Goal: Use online tool/utility: Utilize a website feature to perform a specific function

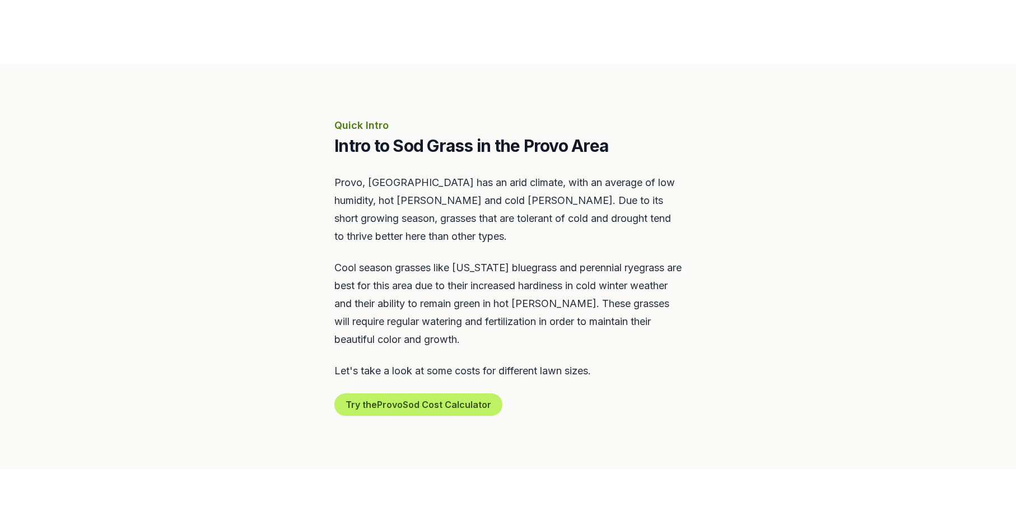
scroll to position [457, 0]
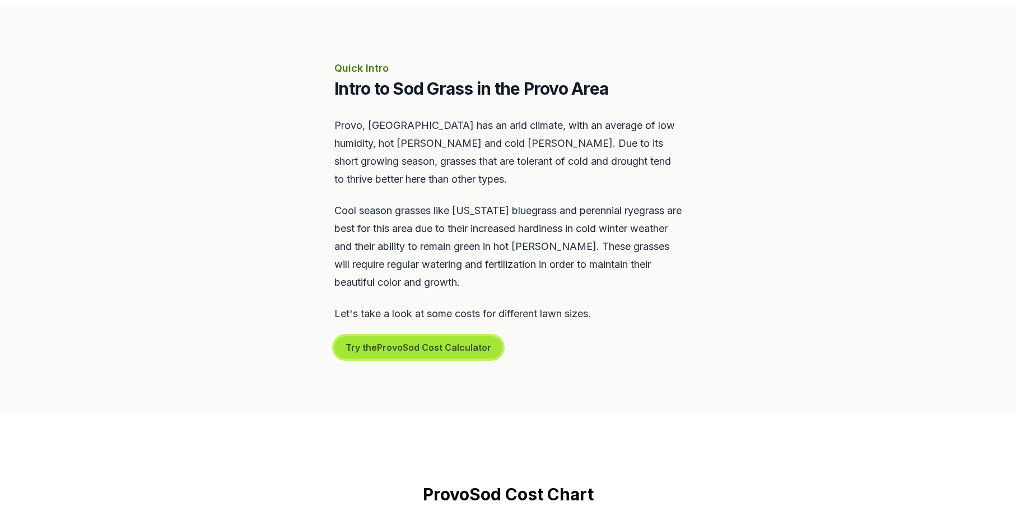
click at [380, 347] on button "Try the Provo Sod Cost Calculator" at bounding box center [418, 347] width 168 height 22
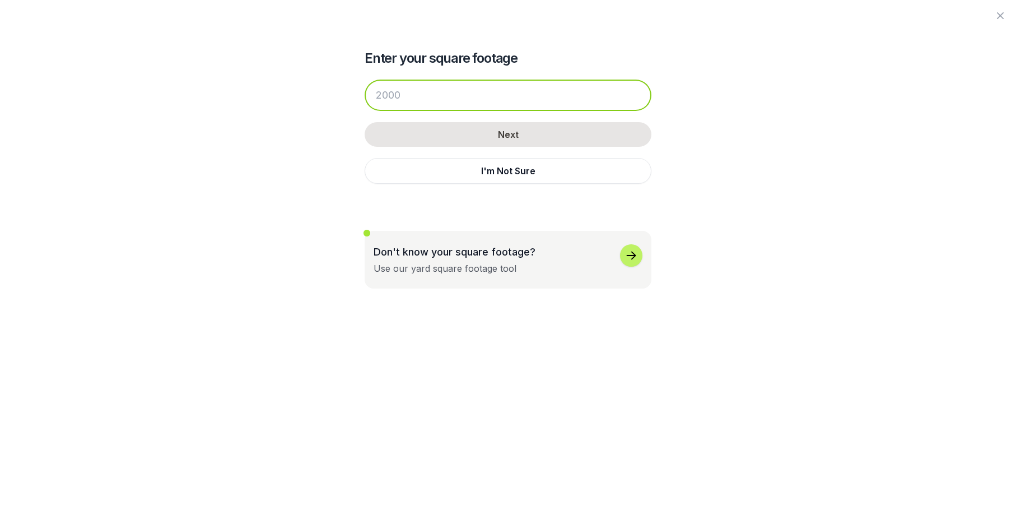
click at [475, 104] on input "number" at bounding box center [508, 95] width 287 height 31
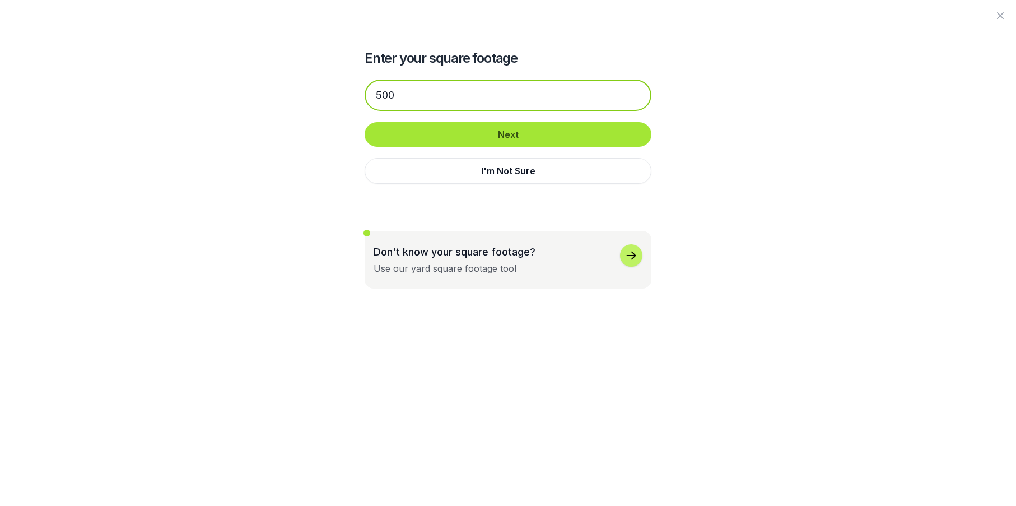
type input "500"
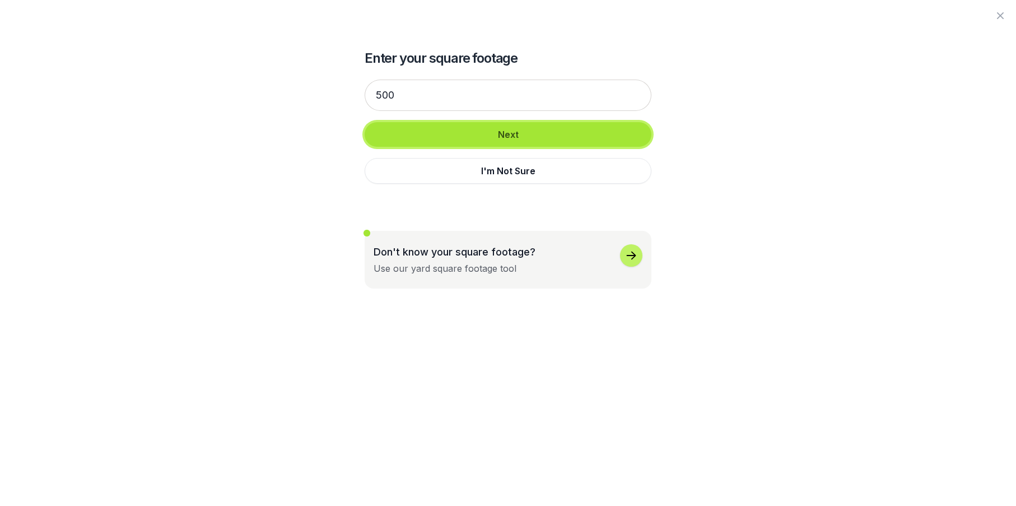
click at [543, 139] on button "Next" at bounding box center [508, 134] width 287 height 25
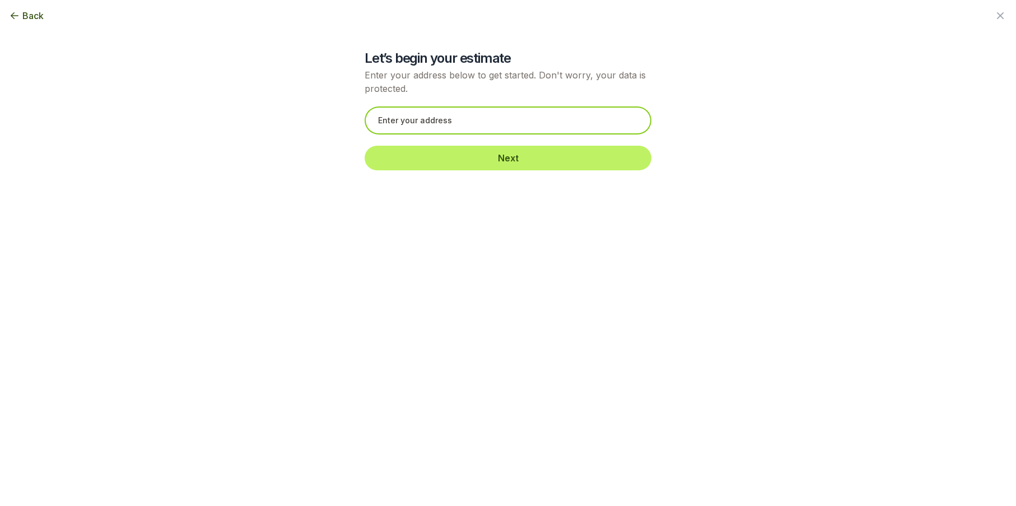
click at [460, 119] on input "text" at bounding box center [508, 120] width 287 height 28
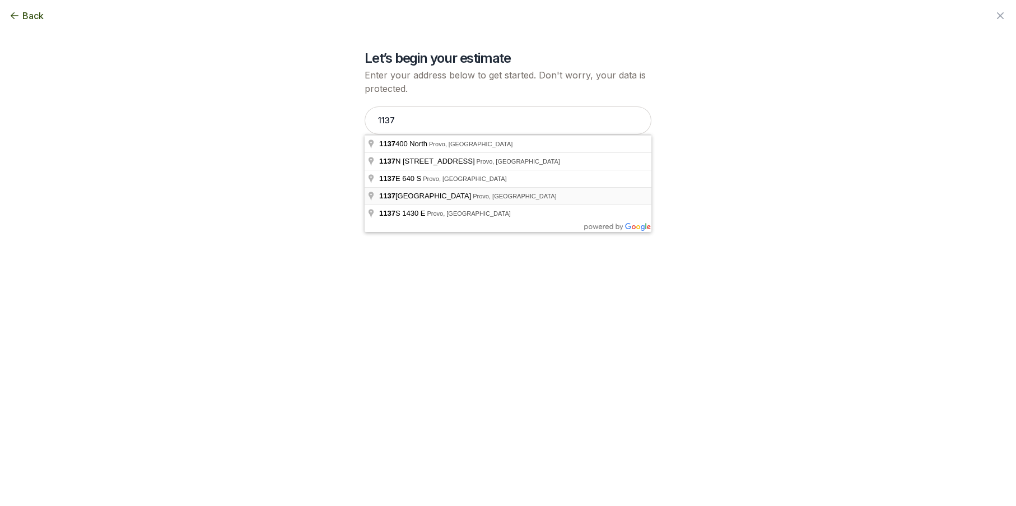
type input "[STREET_ADDRESS]"
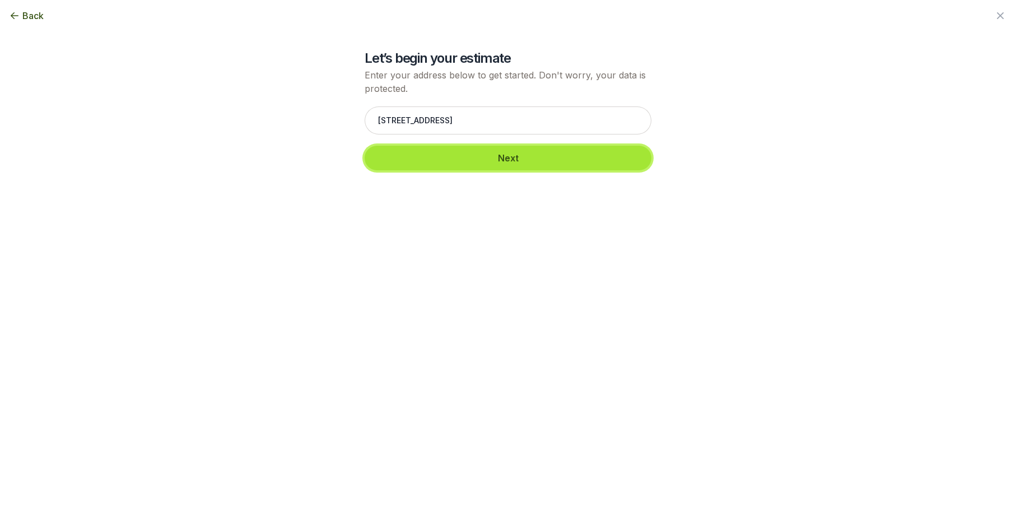
click at [481, 164] on button "Next" at bounding box center [508, 158] width 287 height 25
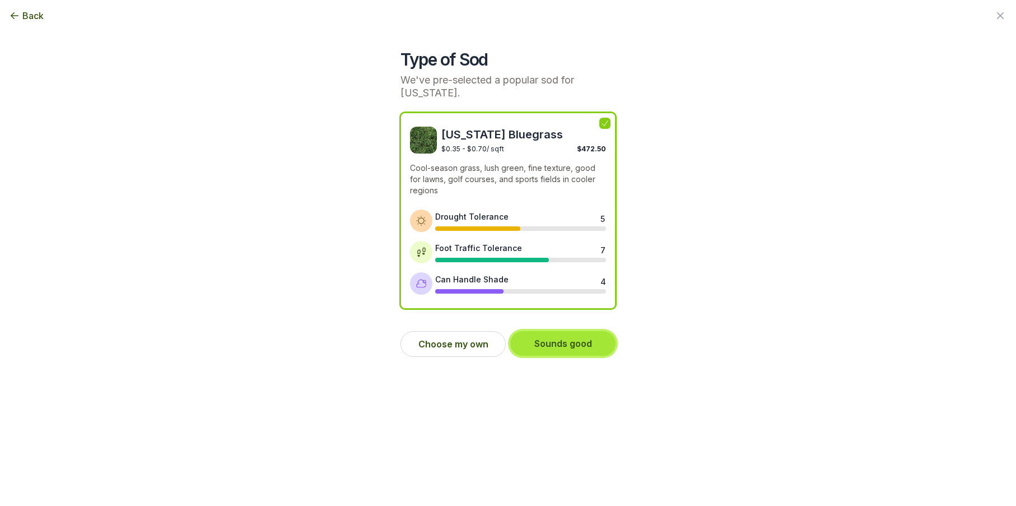
click at [558, 331] on button "Sounds good" at bounding box center [562, 343] width 105 height 25
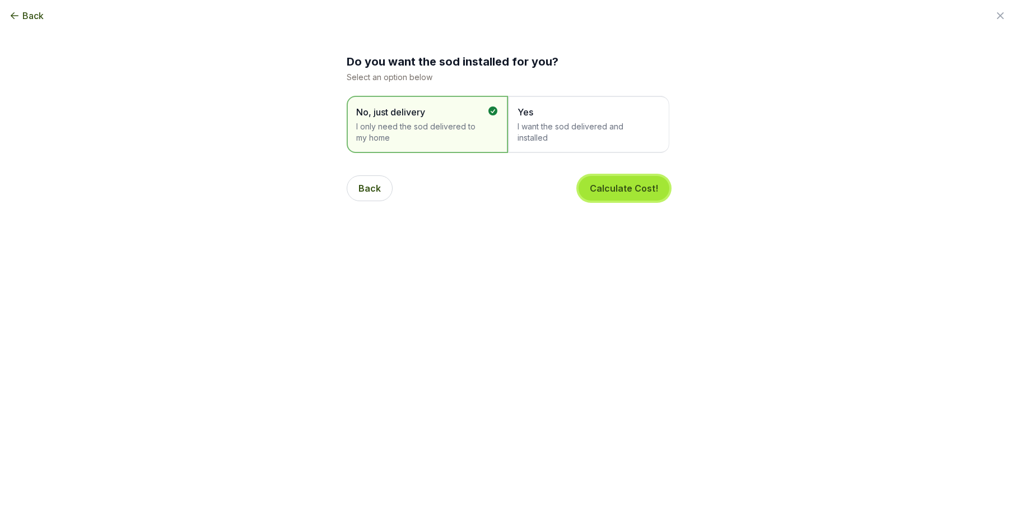
click at [626, 190] on button "Calculate Cost!" at bounding box center [624, 188] width 91 height 25
